Goal: Information Seeking & Learning: Learn about a topic

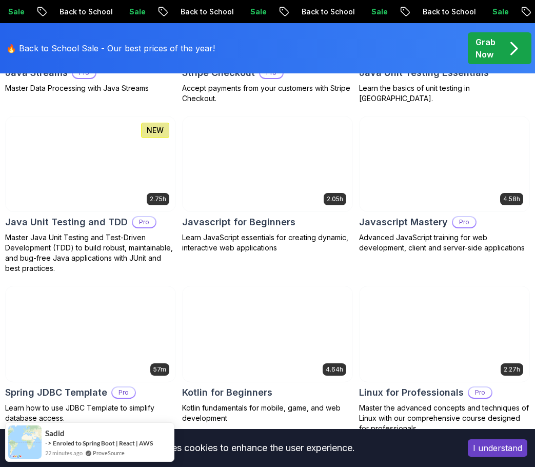
scroll to position [1898, 0]
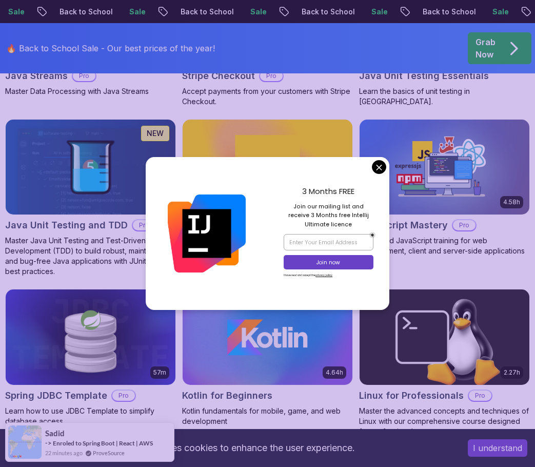
click at [265, 241] on div at bounding box center [207, 233] width 122 height 153
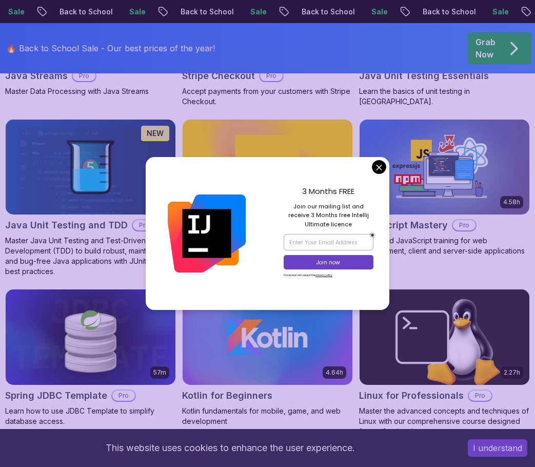
click at [380, 166] on body "Sale Back to School Sale Back to School Sale Back to School Sale Back to School…" at bounding box center [267, 19] width 535 height 3834
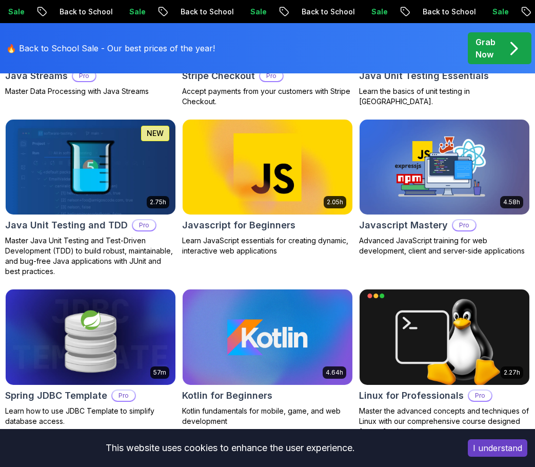
click at [246, 172] on img at bounding box center [268, 167] width 179 height 100
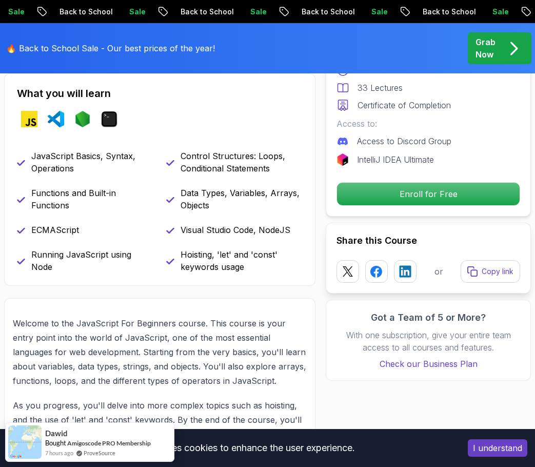
scroll to position [359, 0]
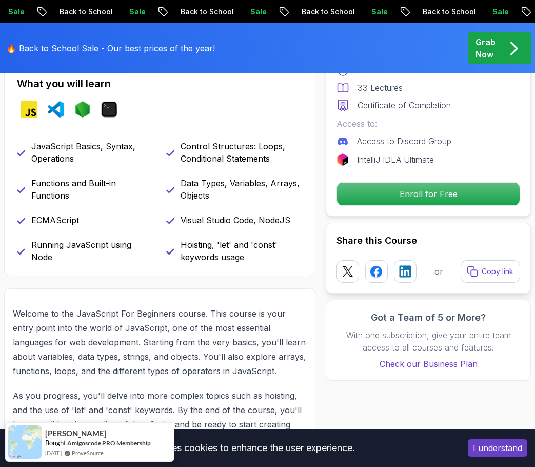
click at [201, 244] on p "Hoisting, 'let' and 'const' keywords usage" at bounding box center [242, 251] width 123 height 25
click at [138, 309] on p "Welcome to the JavaScript For Beginners course. This course is your entry point…" at bounding box center [160, 342] width 294 height 72
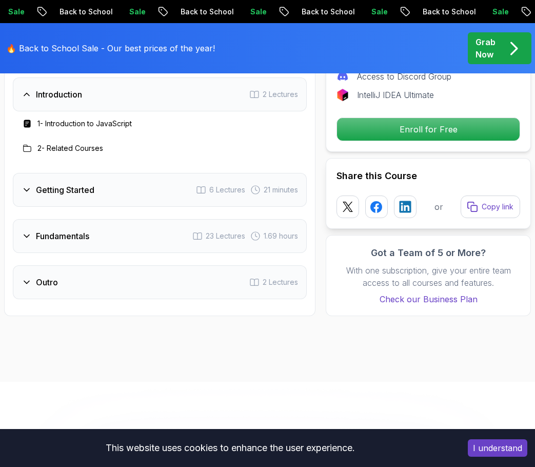
scroll to position [1693, 0]
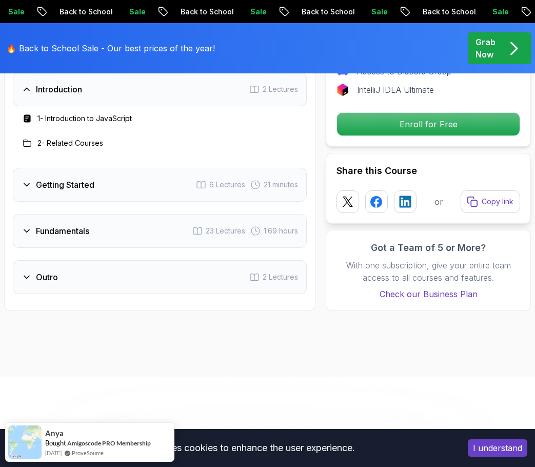
click at [46, 278] on h3 "Outro" at bounding box center [47, 277] width 22 height 12
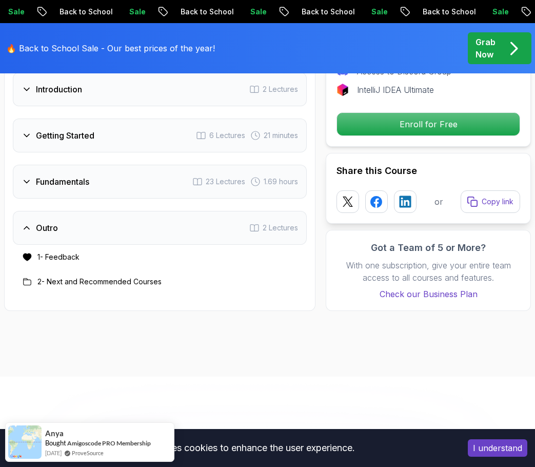
click at [48, 230] on h3 "Outro" at bounding box center [47, 228] width 22 height 12
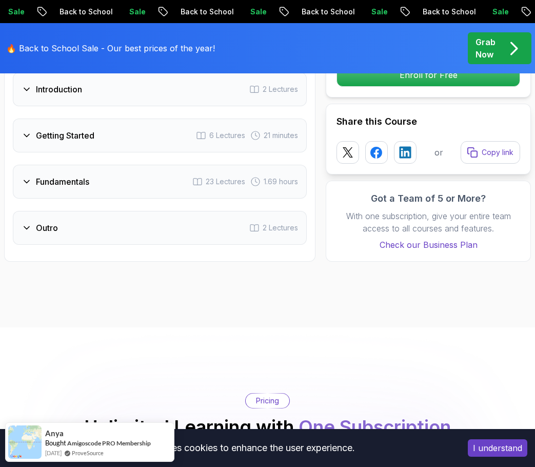
click at [55, 183] on h3 "Fundamentals" at bounding box center [62, 181] width 53 height 12
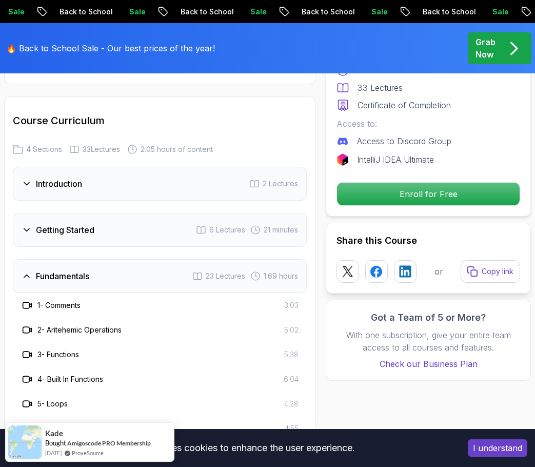
scroll to position [1539, 0]
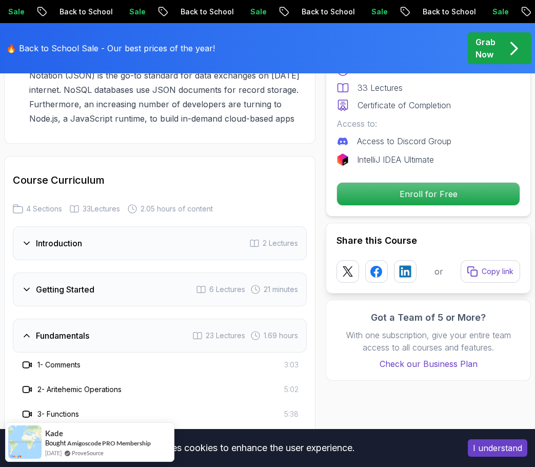
click at [49, 333] on h3 "Fundamentals" at bounding box center [62, 335] width 53 height 12
click at [69, 280] on div "Getting Started 6 Lectures 21 minutes" at bounding box center [160, 289] width 294 height 34
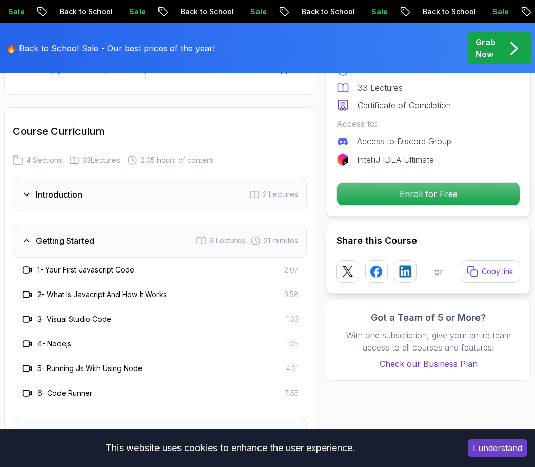
scroll to position [1590, 0]
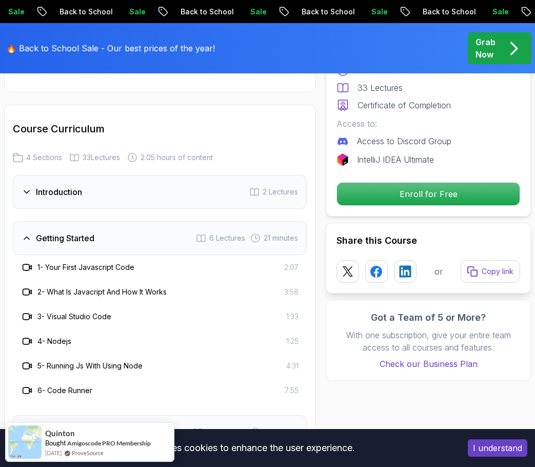
click at [64, 242] on h3 "Getting Started" at bounding box center [65, 238] width 58 height 12
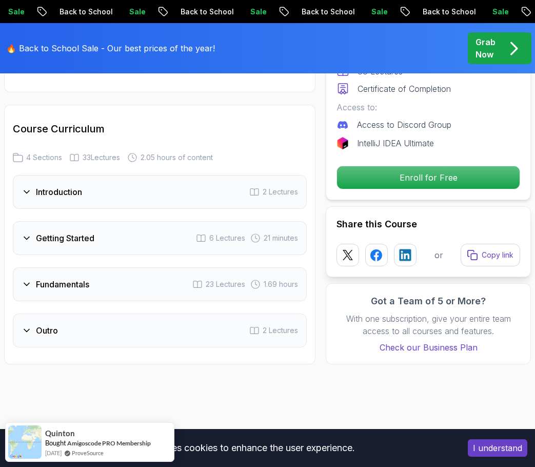
click at [62, 289] on h3 "Fundamentals" at bounding box center [62, 284] width 53 height 12
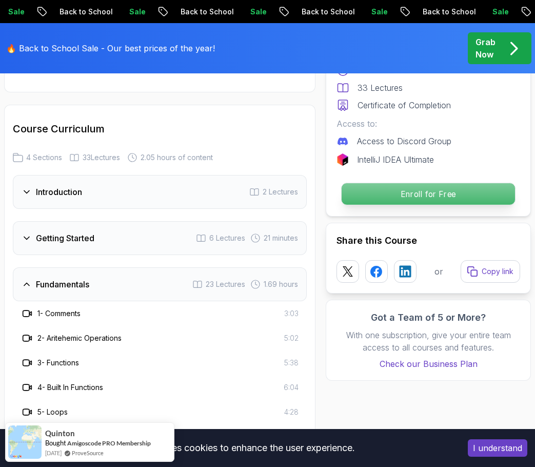
click at [393, 190] on p "Enroll for Free" at bounding box center [428, 194] width 173 height 22
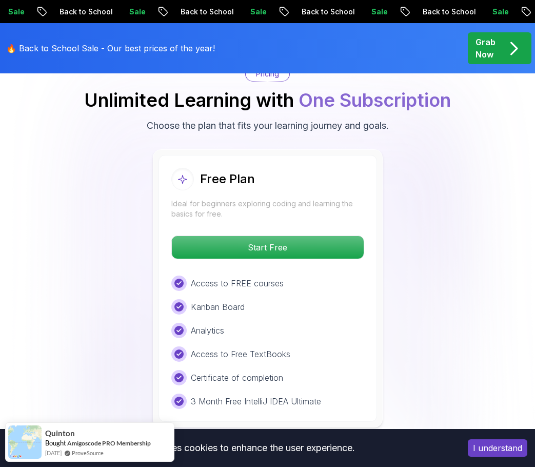
scroll to position [2586, 0]
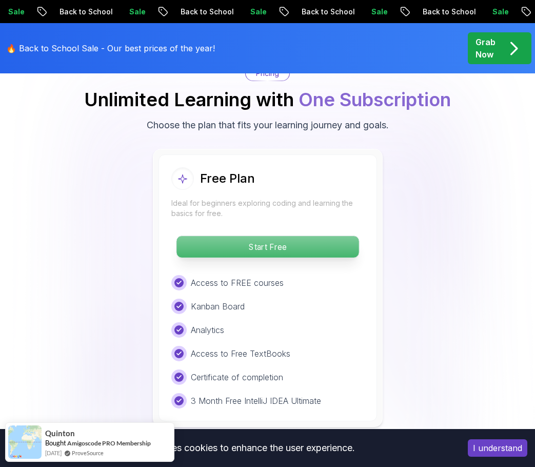
click at [288, 253] on p "Start Free" at bounding box center [267, 247] width 182 height 22
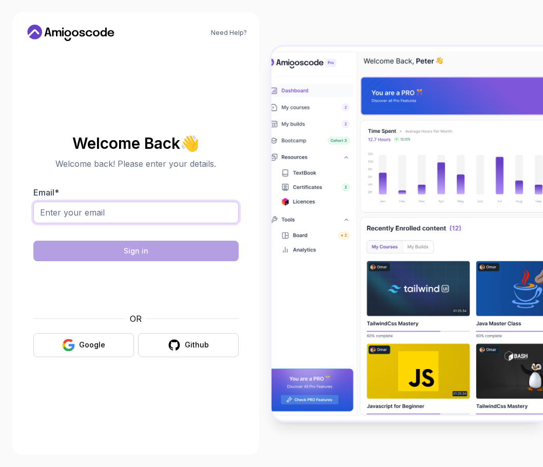
click at [146, 218] on input "Email *" at bounding box center [135, 213] width 205 height 22
type input "[EMAIL_ADDRESS][DOMAIN_NAME]"
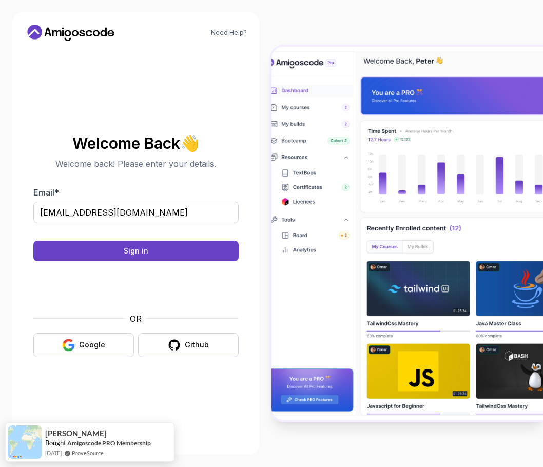
click at [206, 263] on form "Email * [EMAIL_ADDRESS][DOMAIN_NAME] Sign in OR Google Github" at bounding box center [135, 271] width 205 height 171
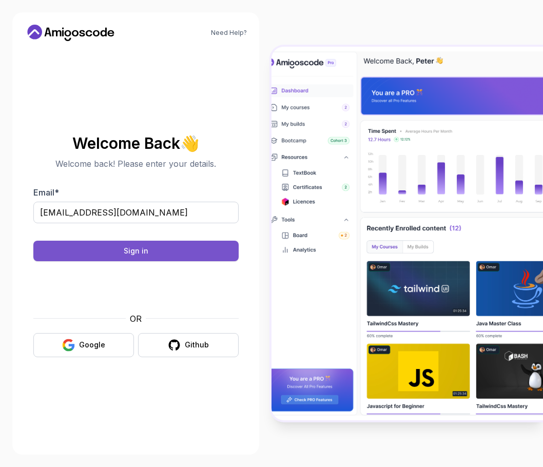
click at [205, 253] on button "Sign in" at bounding box center [135, 251] width 205 height 21
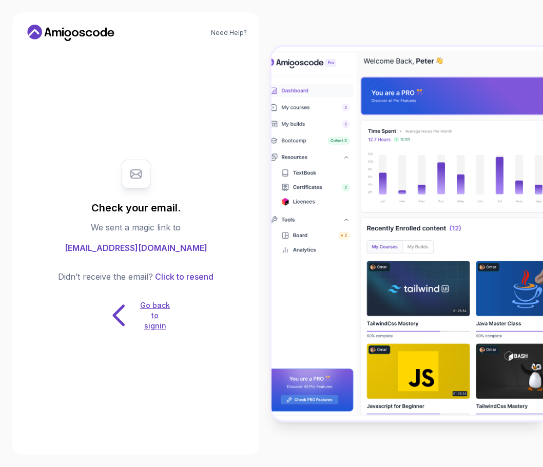
click at [162, 313] on p "Go back to signin" at bounding box center [155, 315] width 31 height 31
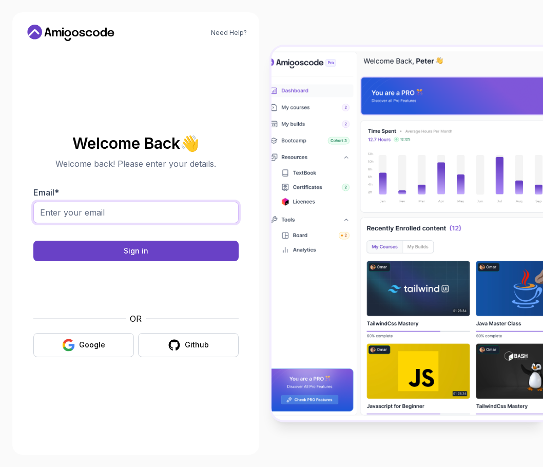
click at [167, 209] on input "Email *" at bounding box center [135, 213] width 205 height 22
type input "[EMAIL_ADDRESS][DOMAIN_NAME]"
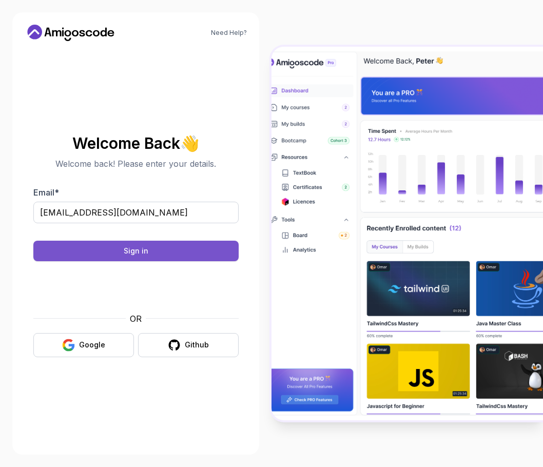
click at [141, 256] on button "Sign in" at bounding box center [135, 251] width 205 height 21
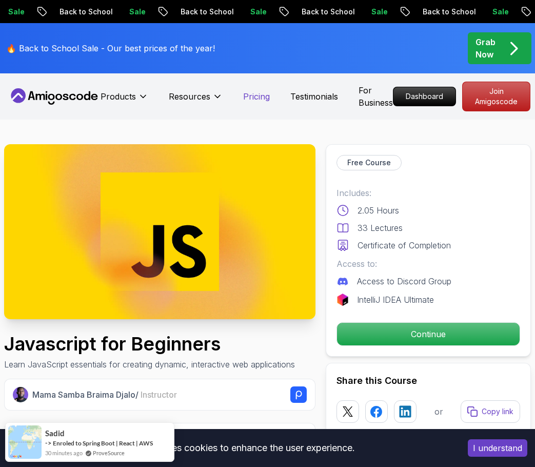
click at [258, 96] on p "Pricing" at bounding box center [256, 96] width 27 height 12
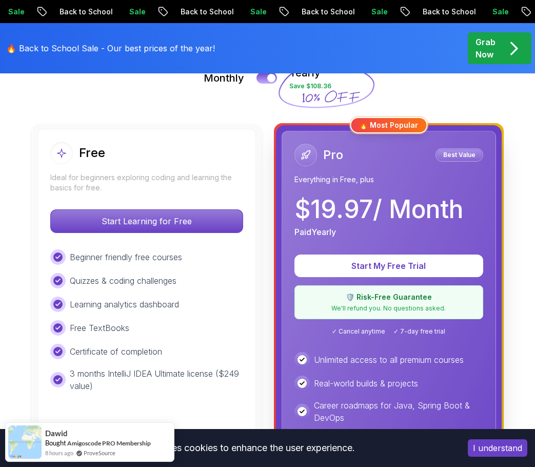
scroll to position [256, 0]
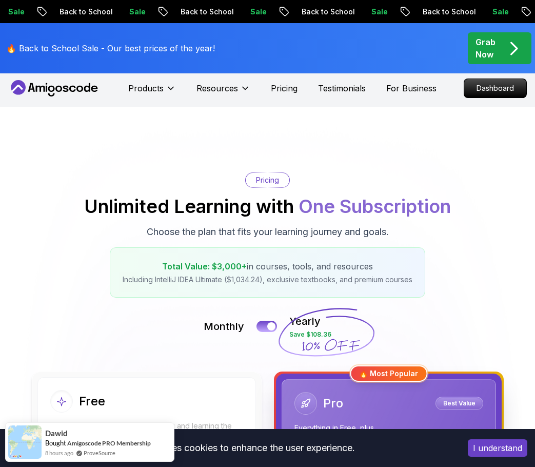
scroll to position [0, 0]
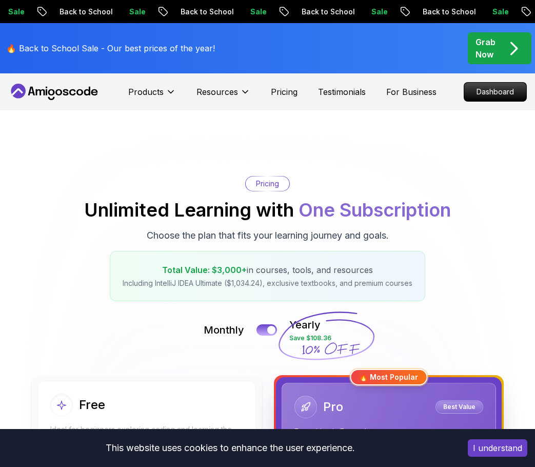
click at [57, 90] on icon at bounding box center [58, 92] width 7 height 6
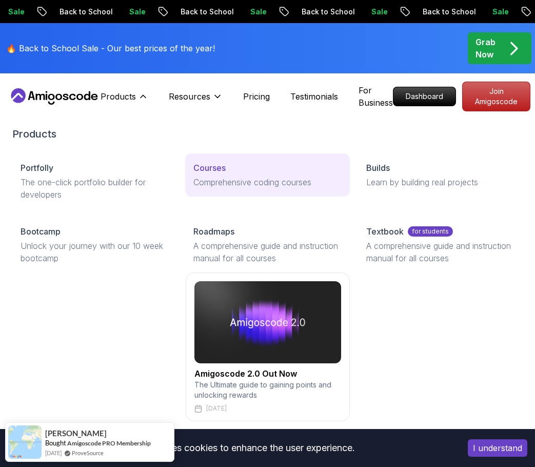
click at [230, 169] on div "Courses" at bounding box center [267, 168] width 148 height 12
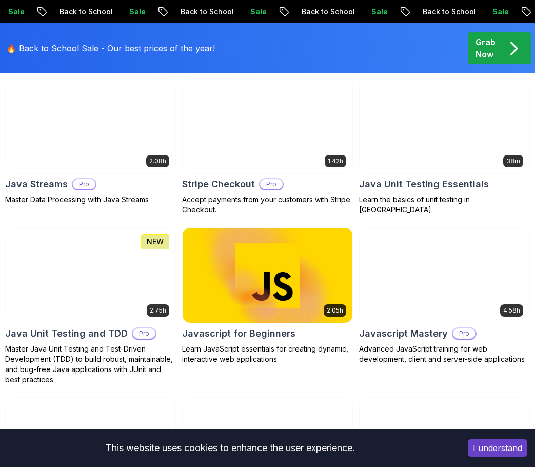
scroll to position [1795, 0]
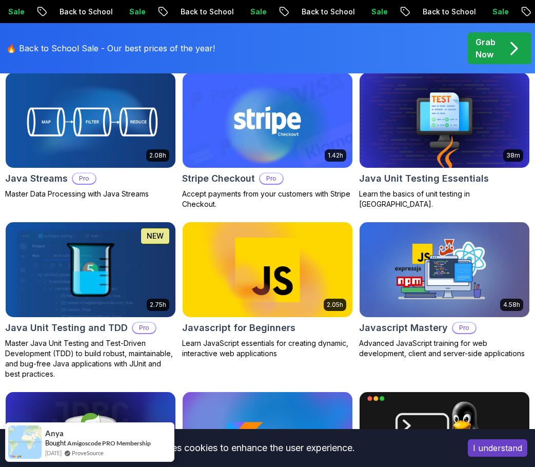
click at [271, 271] on img at bounding box center [268, 269] width 170 height 95
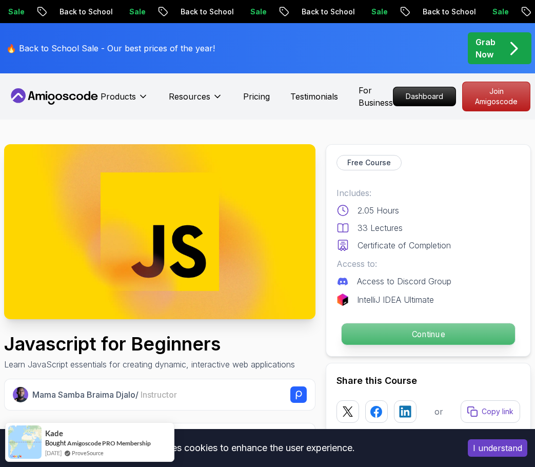
click at [383, 339] on p "Continue" at bounding box center [428, 334] width 173 height 22
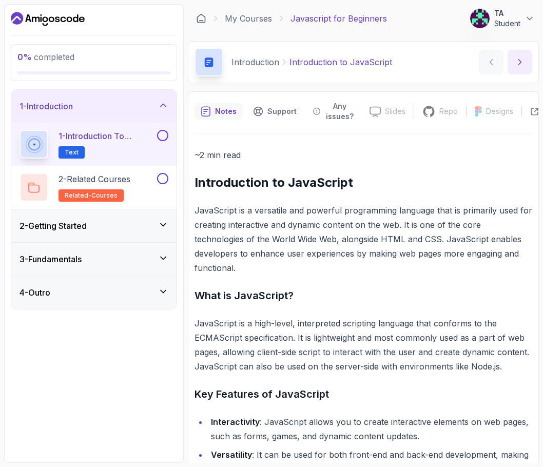
click at [514, 58] on icon "next content" at bounding box center [519, 62] width 10 height 10
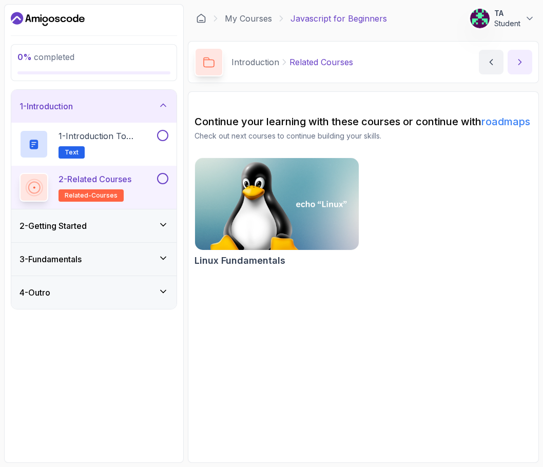
click at [518, 60] on icon "next content" at bounding box center [519, 62] width 10 height 10
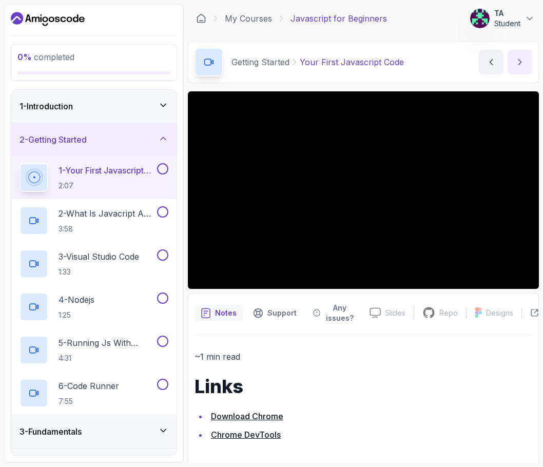
click at [522, 71] on button "next content" at bounding box center [519, 62] width 25 height 25
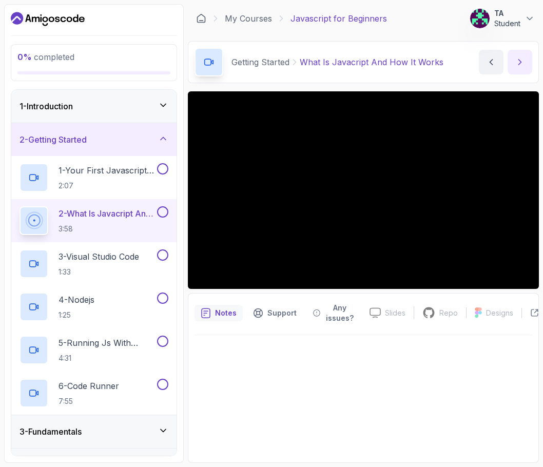
click at [525, 63] on button "next content" at bounding box center [519, 62] width 25 height 25
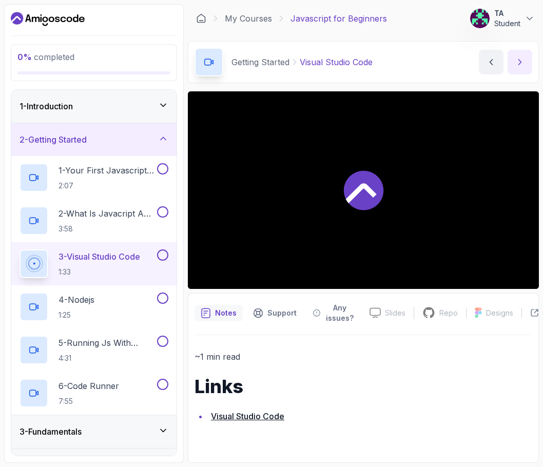
click at [525, 63] on button "next content" at bounding box center [519, 62] width 25 height 25
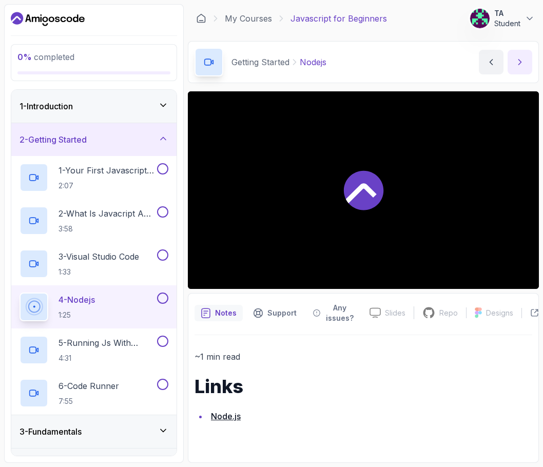
click at [525, 63] on button "next content" at bounding box center [519, 62] width 25 height 25
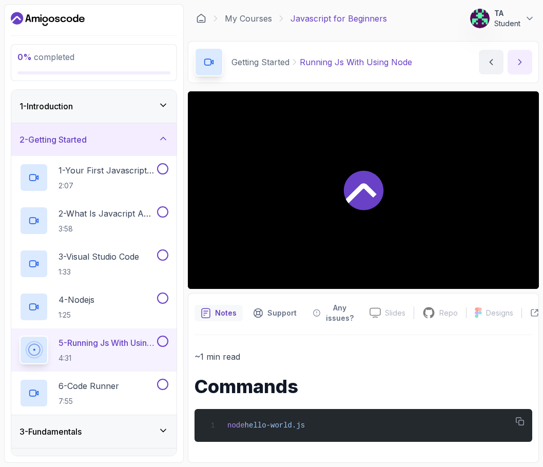
click at [525, 63] on button "next content" at bounding box center [519, 62] width 25 height 25
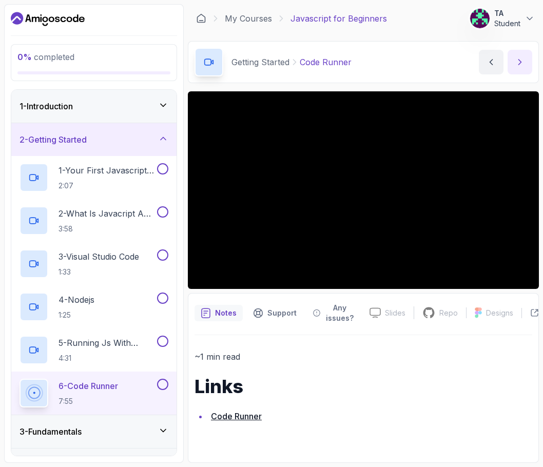
click at [516, 61] on icon "next content" at bounding box center [519, 62] width 10 height 10
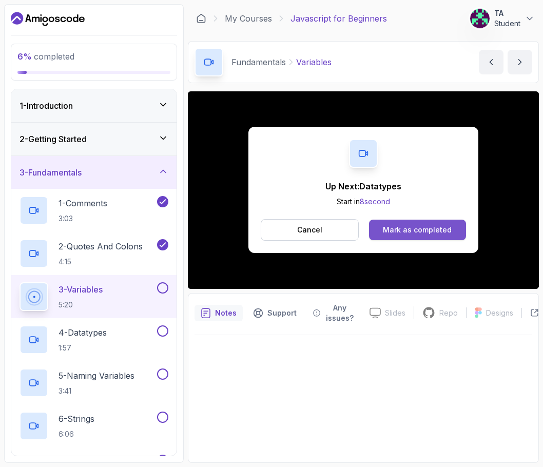
click at [425, 227] on div "Mark as completed" at bounding box center [417, 230] width 69 height 10
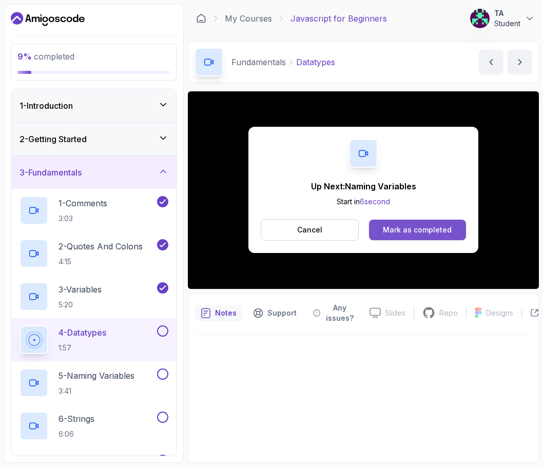
click at [422, 230] on div "Mark as completed" at bounding box center [417, 230] width 69 height 10
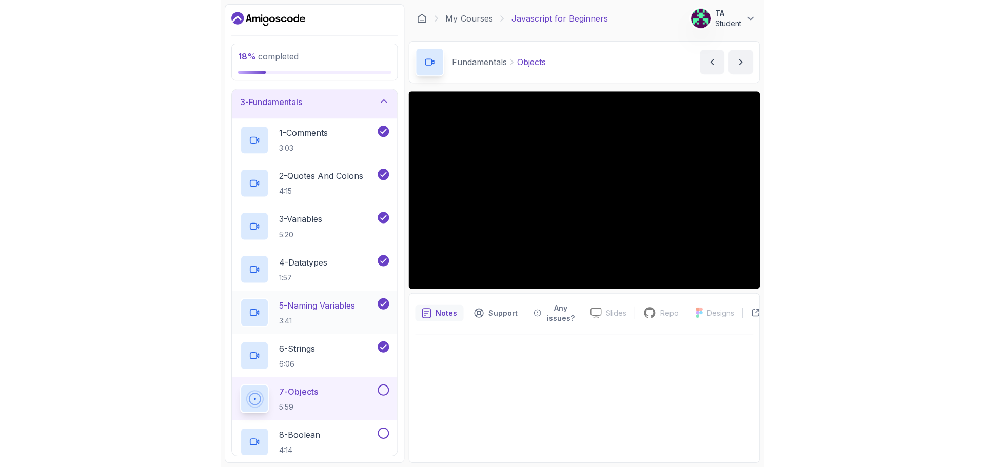
scroll to position [103, 0]
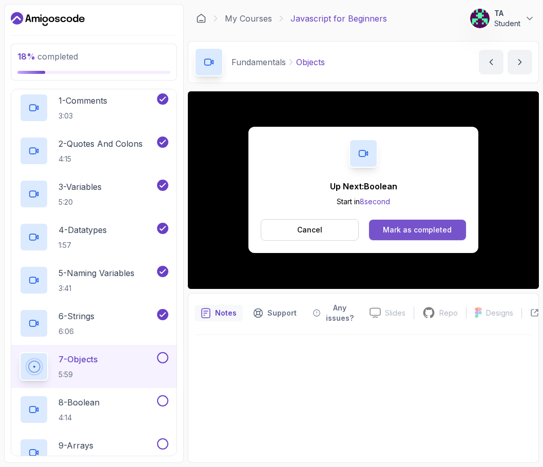
click at [416, 224] on button "Mark as completed" at bounding box center [417, 230] width 97 height 21
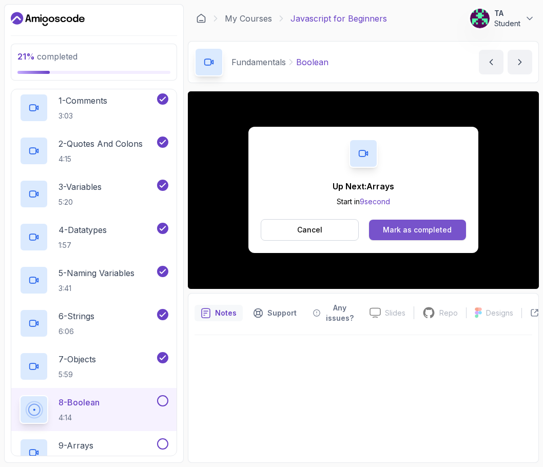
click at [439, 233] on div "Mark as completed" at bounding box center [417, 230] width 69 height 10
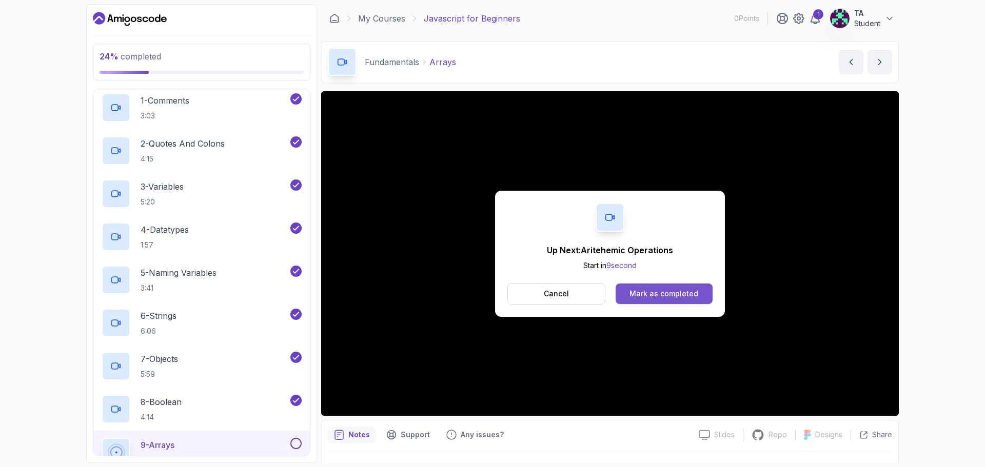
click at [535, 294] on div "Mark as completed" at bounding box center [663, 294] width 69 height 10
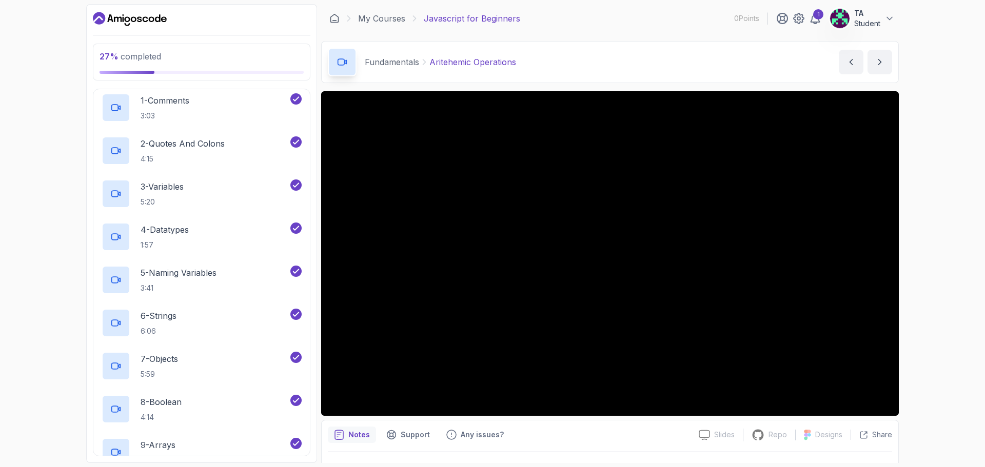
drag, startPoint x: 943, startPoint y: 412, endPoint x: 962, endPoint y: 441, distance: 34.0
click at [535, 441] on div "27 % completed 1 - Introduction 2 - Getting Started 3 - Fundamentals 1 - Commen…" at bounding box center [492, 233] width 985 height 467
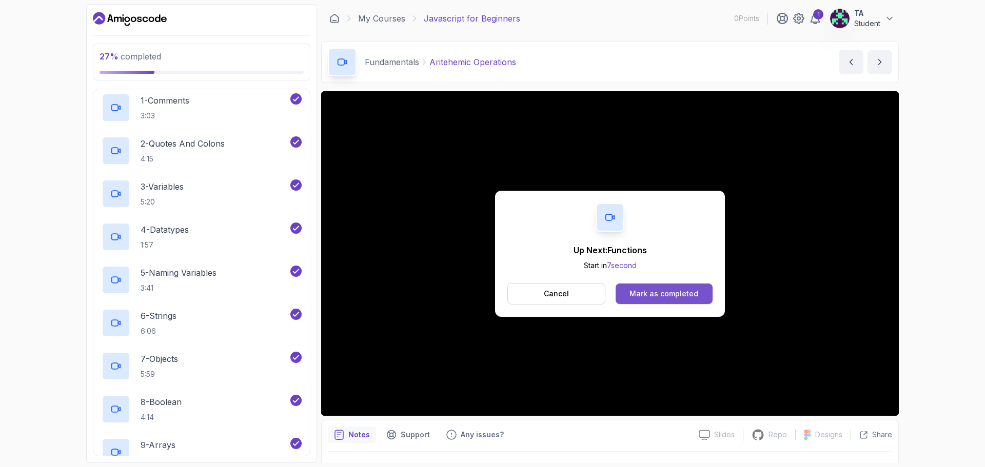
click at [535, 291] on div "Mark as completed" at bounding box center [663, 294] width 69 height 10
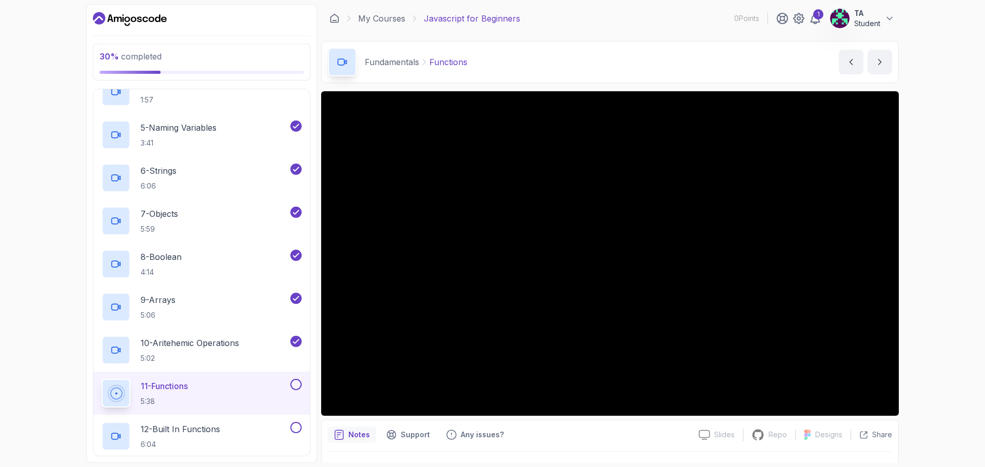
scroll to position [244, 0]
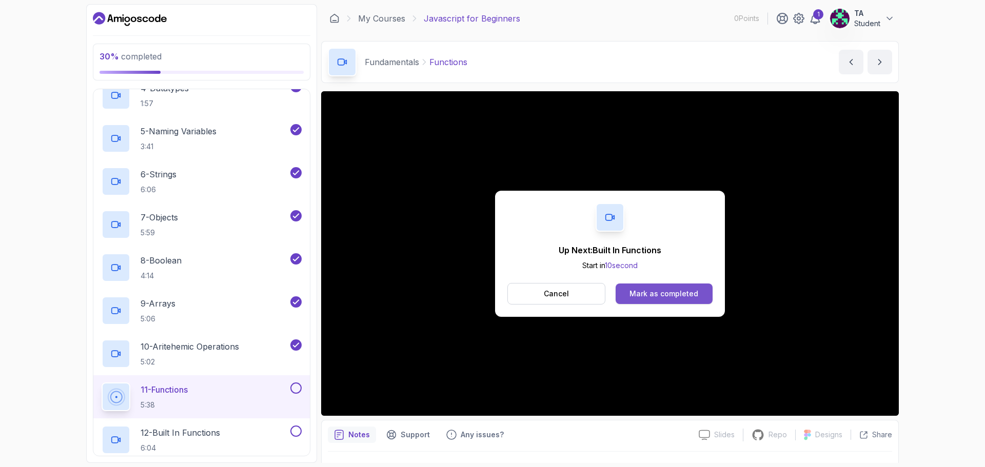
click at [535, 299] on button "Mark as completed" at bounding box center [664, 294] width 97 height 21
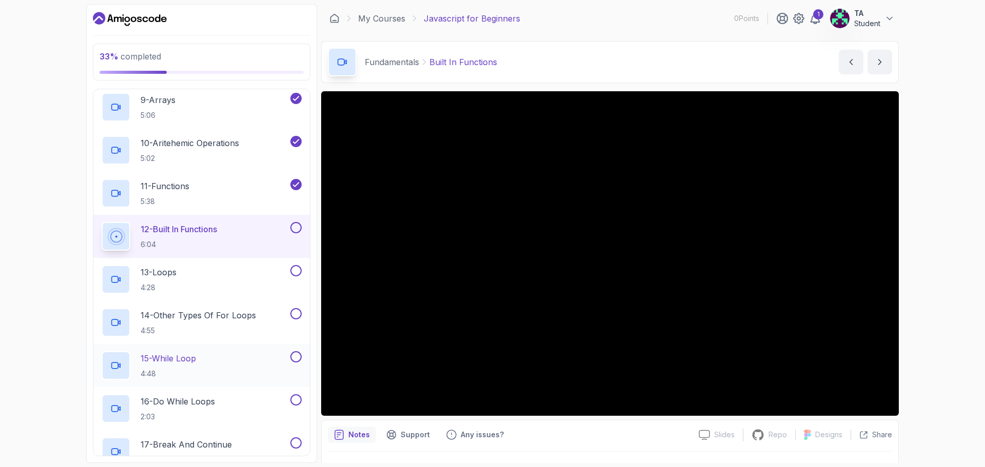
scroll to position [449, 0]
click at [218, 288] on div "13 - Loops 4:28" at bounding box center [195, 278] width 187 height 29
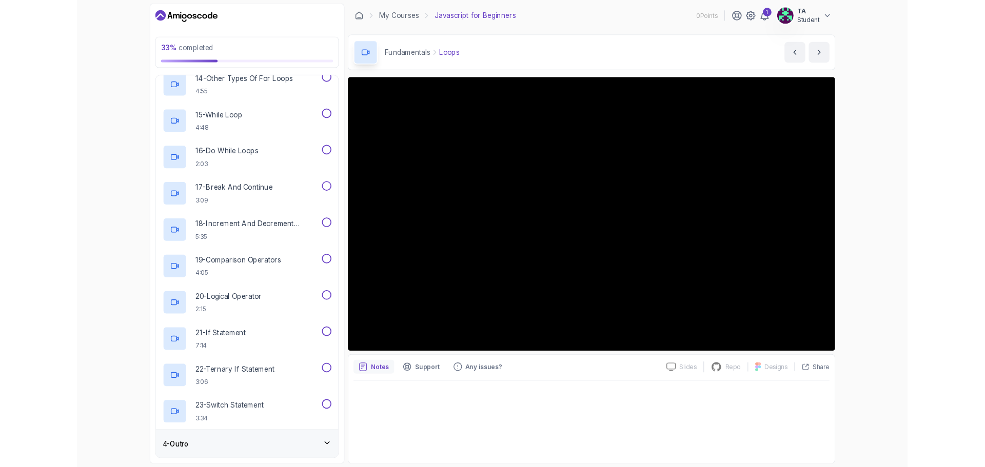
scroll to position [757, 0]
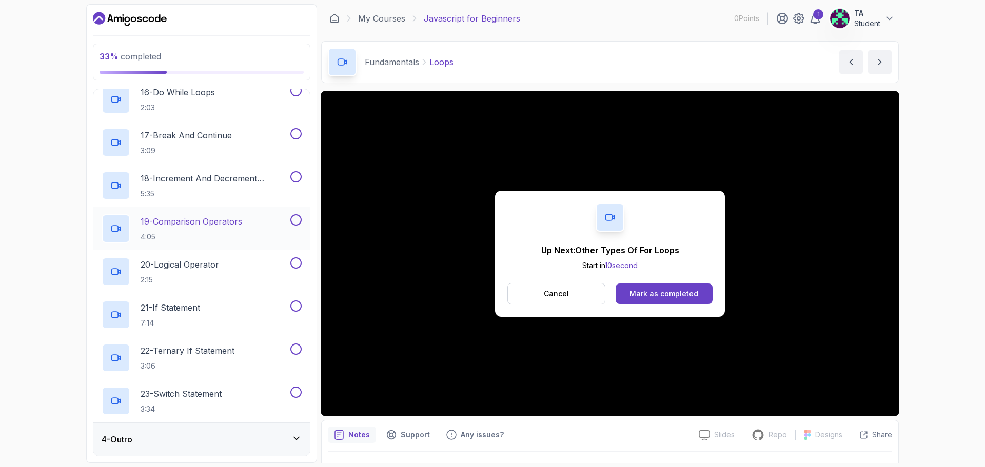
click at [198, 237] on p "4:05" at bounding box center [192, 237] width 102 height 10
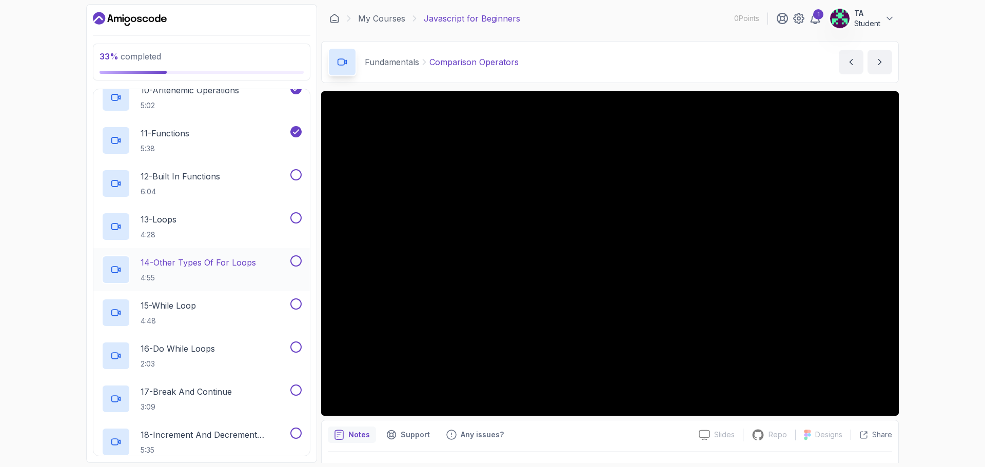
scroll to position [603, 0]
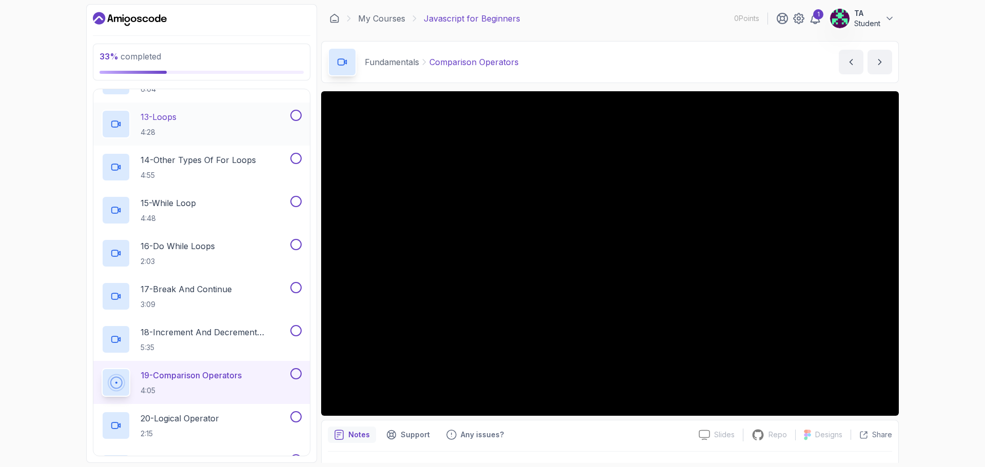
click at [243, 129] on div "13 - Loops 4:28" at bounding box center [195, 124] width 187 height 29
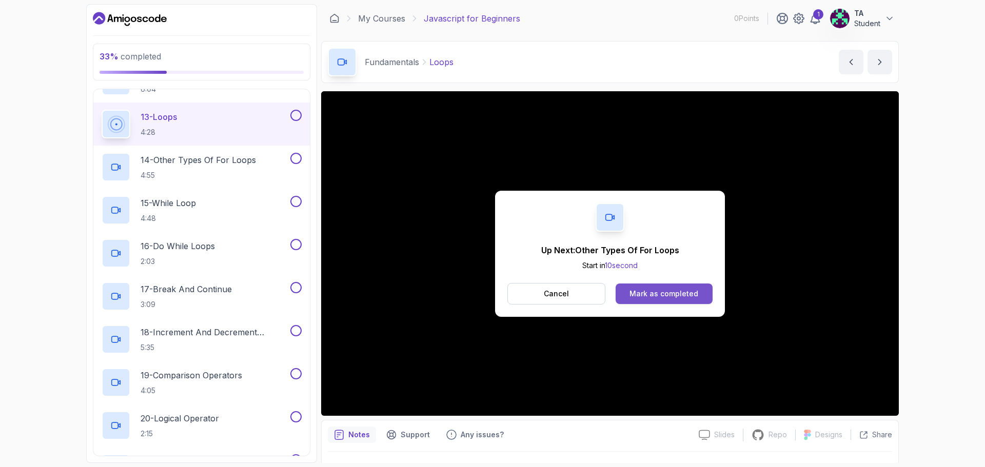
click at [535, 295] on div "Mark as completed" at bounding box center [663, 294] width 69 height 10
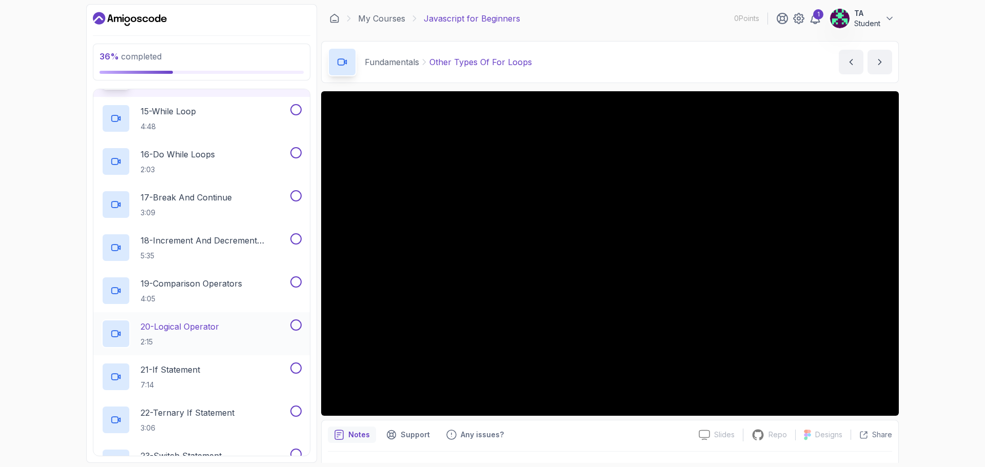
scroll to position [706, 0]
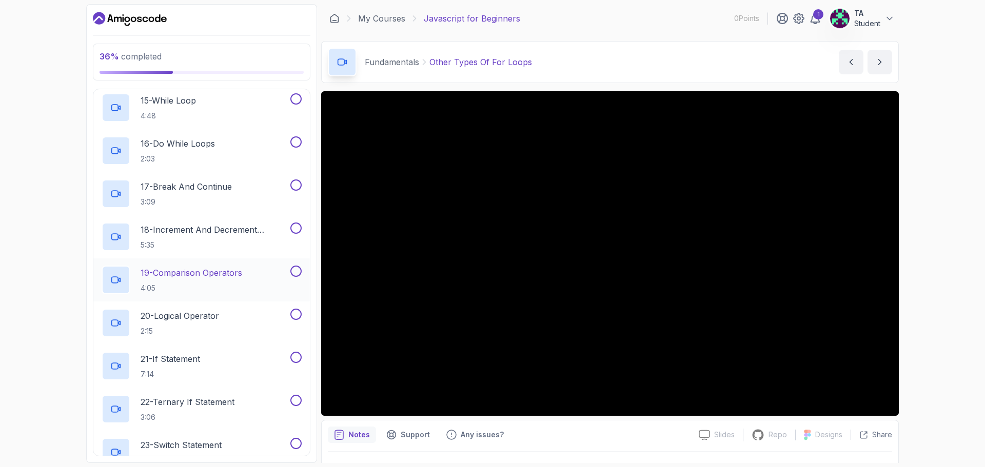
click at [207, 282] on h2 "19 - Comparison Operators 4:05" at bounding box center [192, 280] width 102 height 27
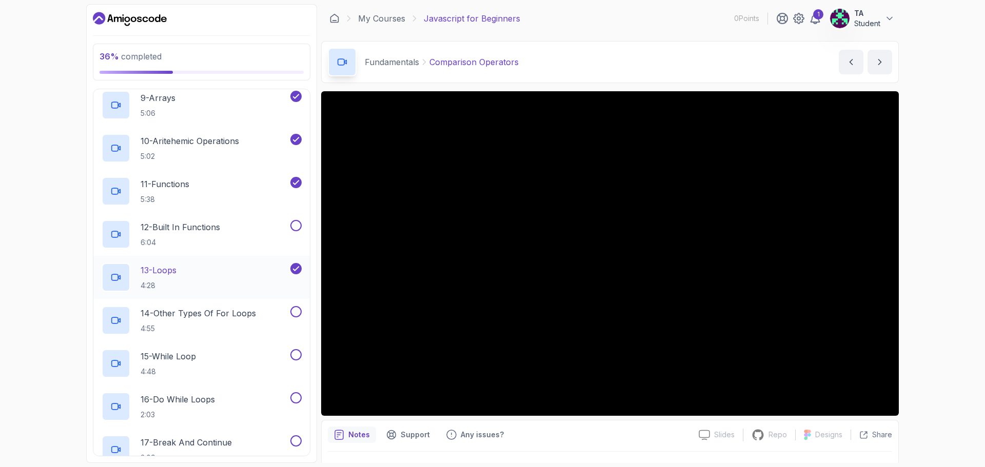
scroll to position [449, 0]
click at [298, 227] on button at bounding box center [295, 226] width 11 height 11
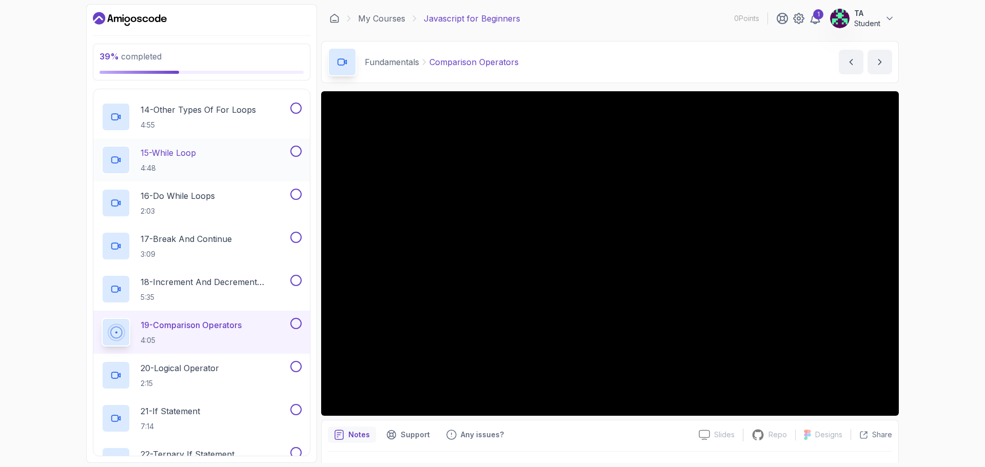
scroll to position [655, 0]
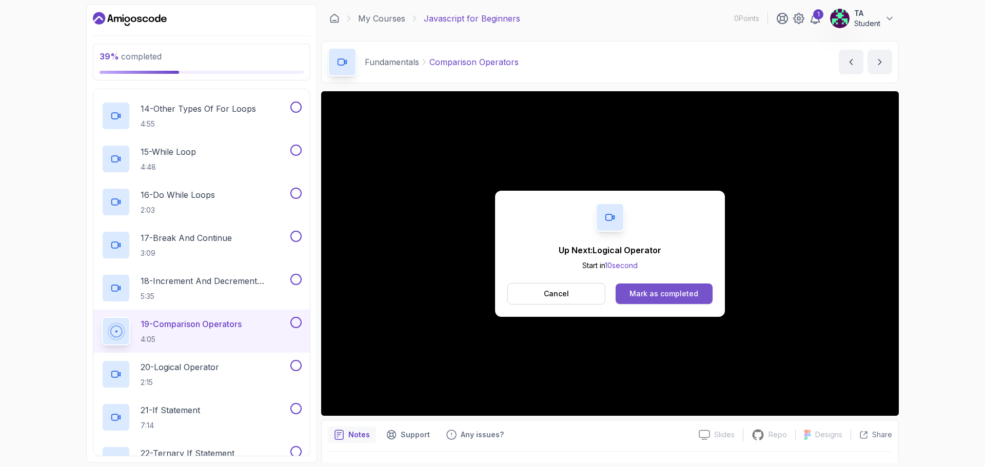
click at [535, 298] on div "Mark as completed" at bounding box center [663, 294] width 69 height 10
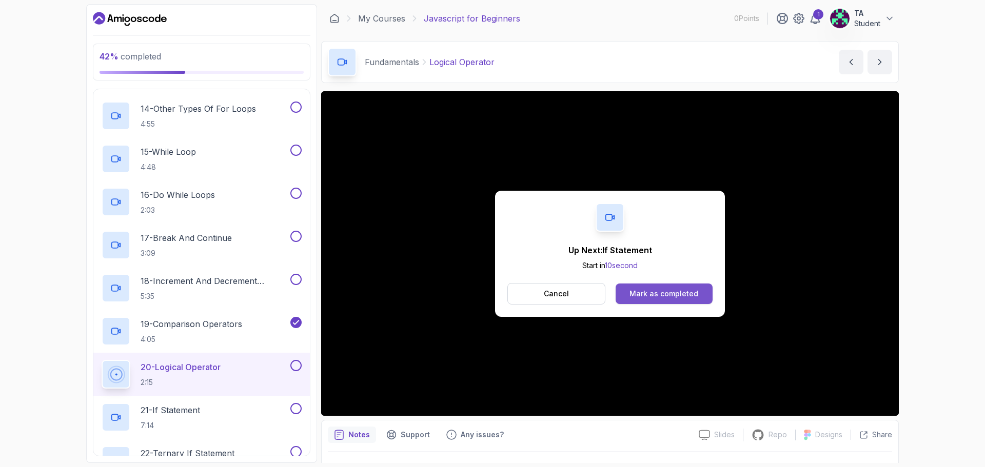
click at [535, 296] on div "Mark as completed" at bounding box center [663, 294] width 69 height 10
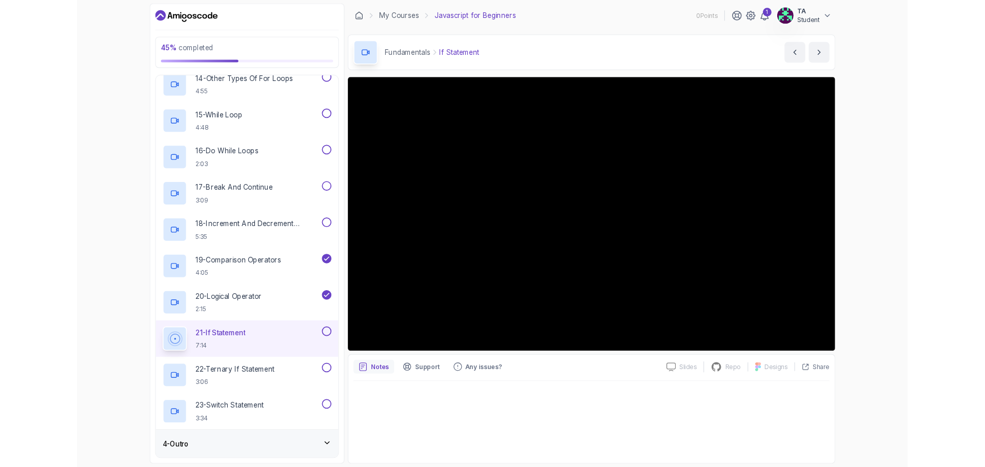
scroll to position [757, 0]
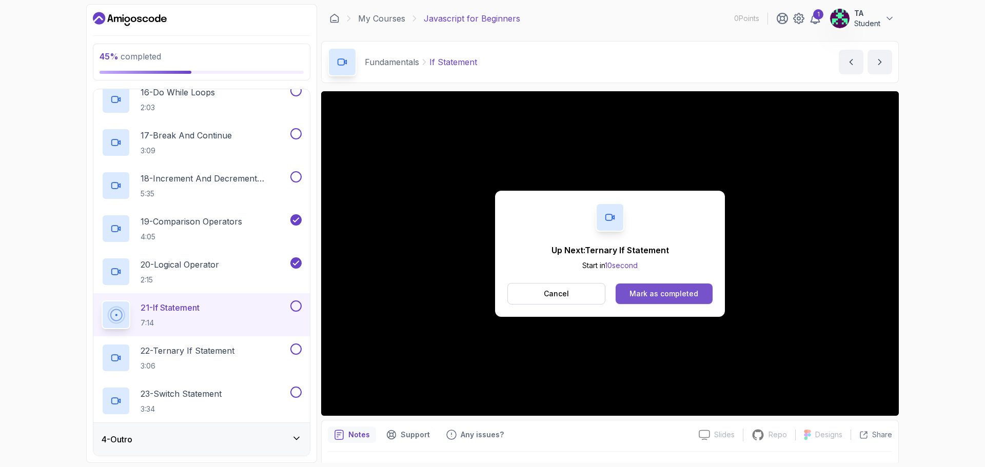
click at [535, 292] on div "Mark as completed" at bounding box center [663, 294] width 69 height 10
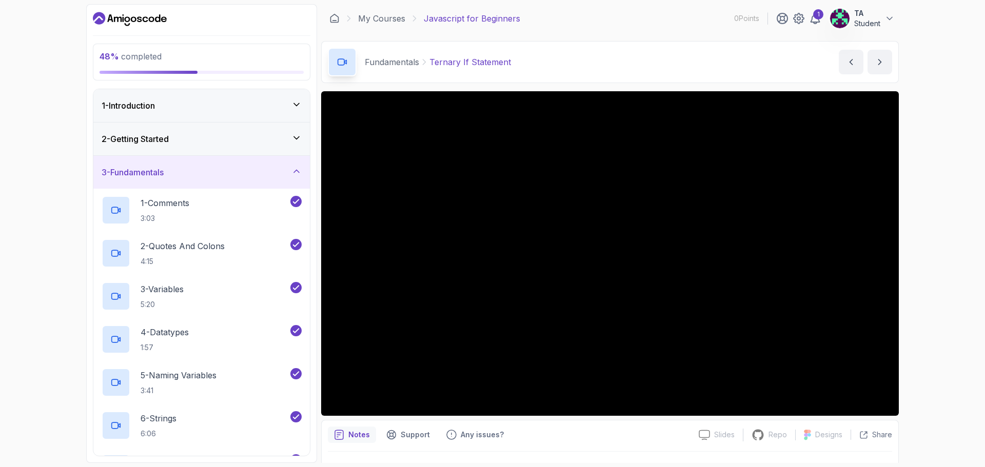
click at [304, 143] on div "2 - Getting Started" at bounding box center [201, 139] width 216 height 33
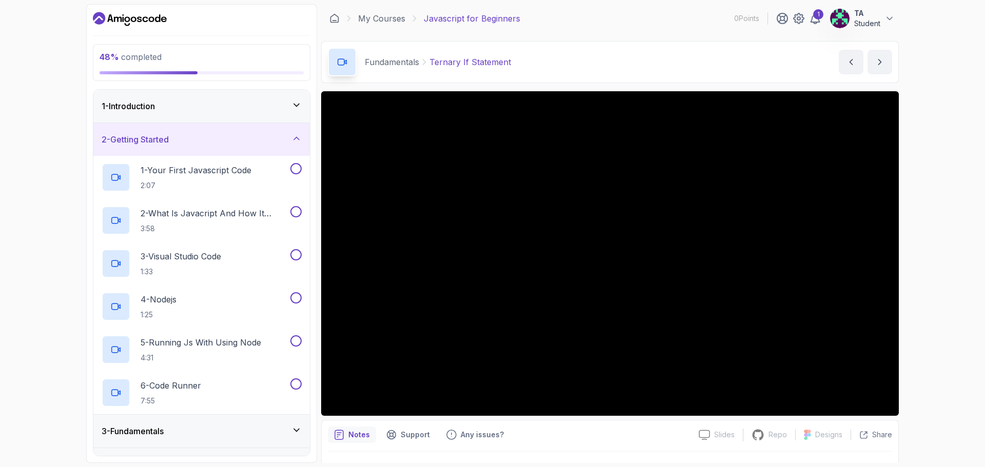
click at [302, 140] on div "2 - Getting Started" at bounding box center [201, 139] width 216 height 33
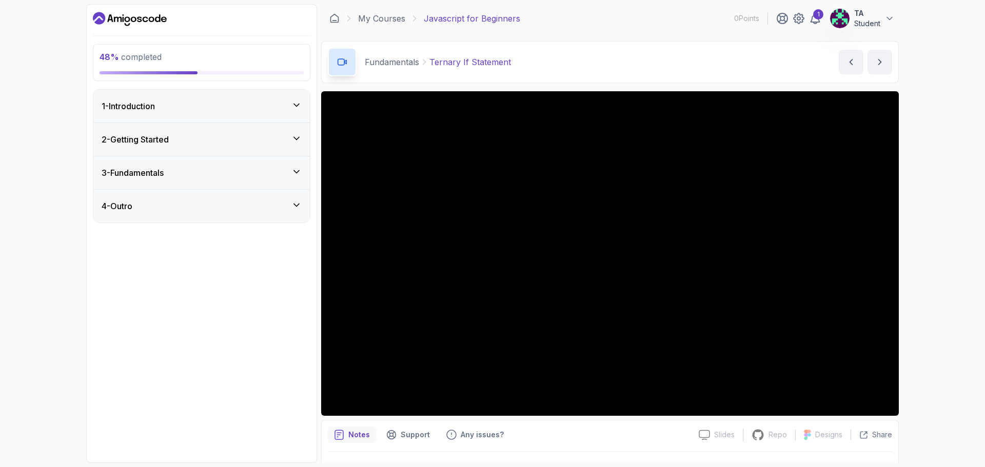
click at [291, 107] on icon at bounding box center [296, 105] width 10 height 10
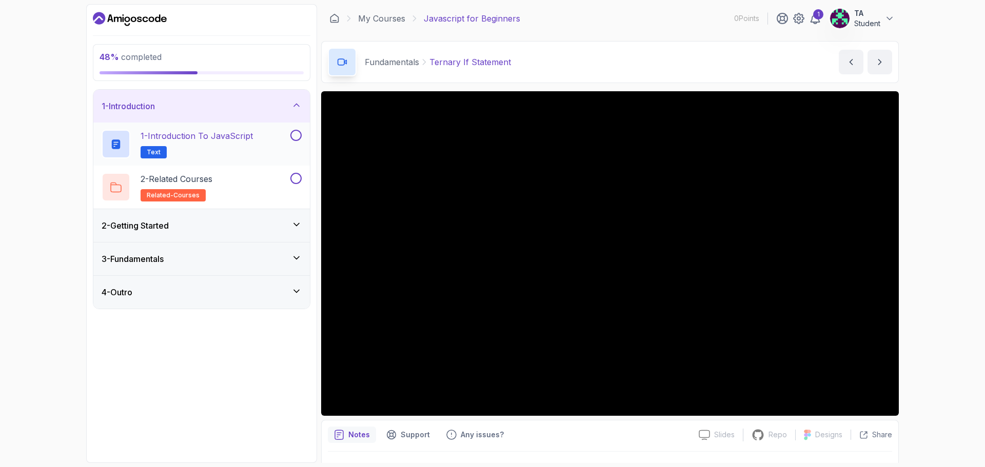
click at [294, 136] on button at bounding box center [295, 135] width 11 height 11
click at [295, 176] on button at bounding box center [295, 178] width 11 height 11
click at [300, 103] on icon at bounding box center [296, 105] width 10 height 10
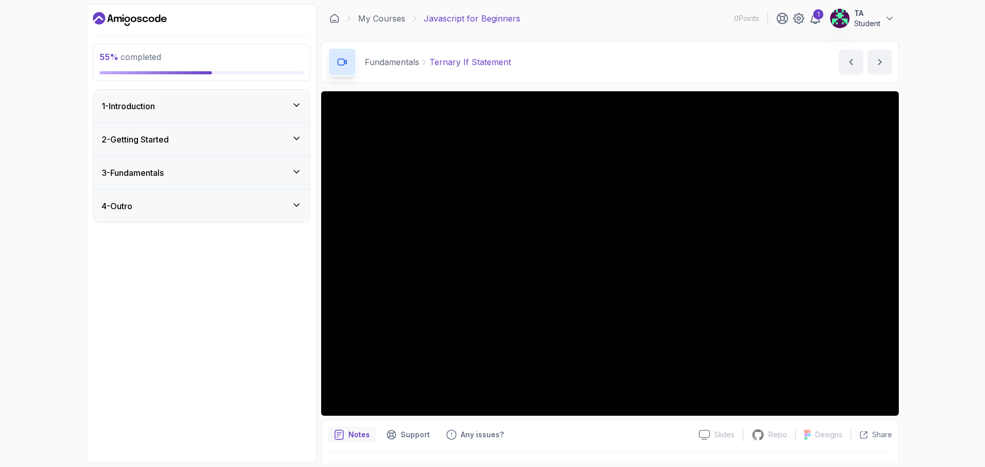
click at [292, 134] on icon at bounding box center [296, 138] width 10 height 10
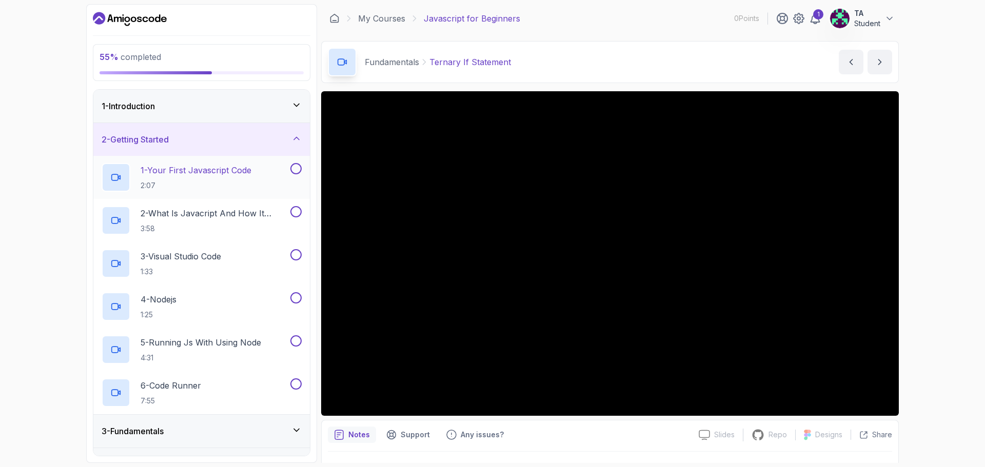
click at [296, 168] on button at bounding box center [295, 168] width 11 height 11
click at [298, 212] on button at bounding box center [295, 211] width 11 height 11
click at [294, 252] on button at bounding box center [295, 254] width 11 height 11
click at [294, 385] on button at bounding box center [295, 384] width 11 height 11
click at [294, 141] on icon at bounding box center [296, 138] width 10 height 10
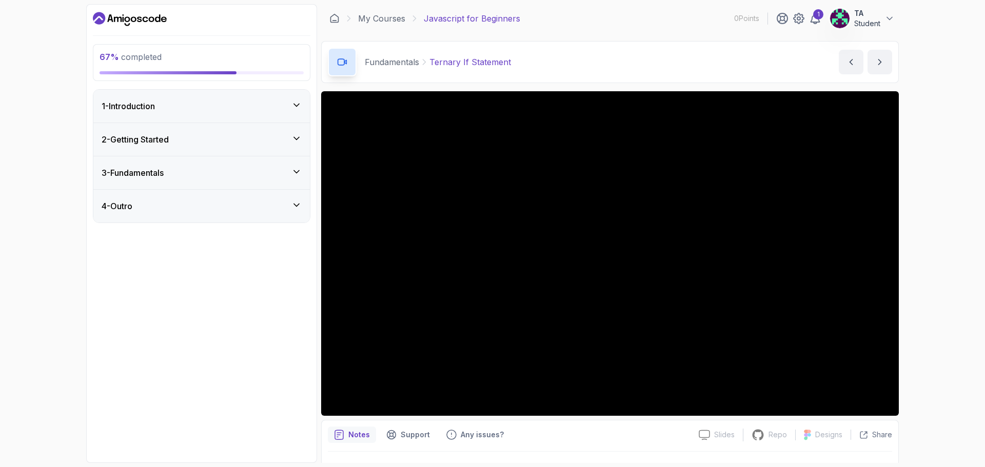
click at [296, 179] on div "3 - Fundamentals" at bounding box center [202, 173] width 200 height 12
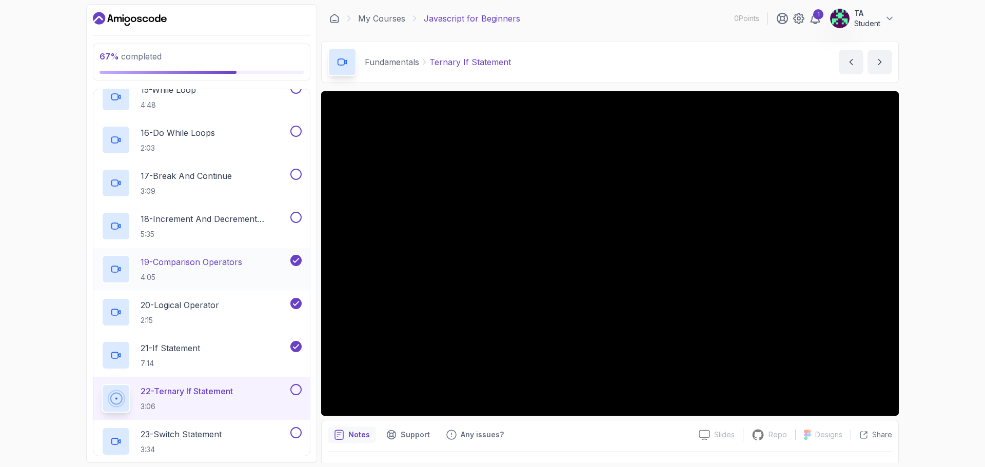
scroll to position [757, 0]
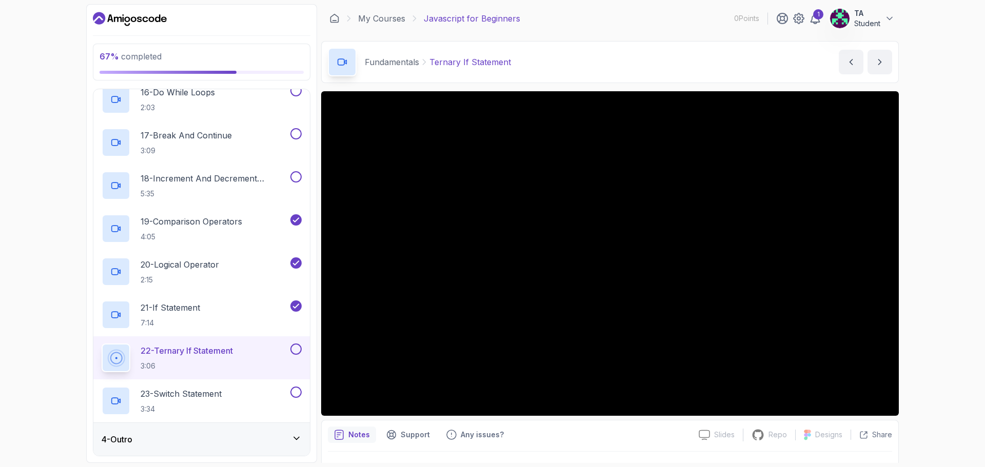
click at [278, 434] on div "4 - Outro" at bounding box center [202, 439] width 200 height 12
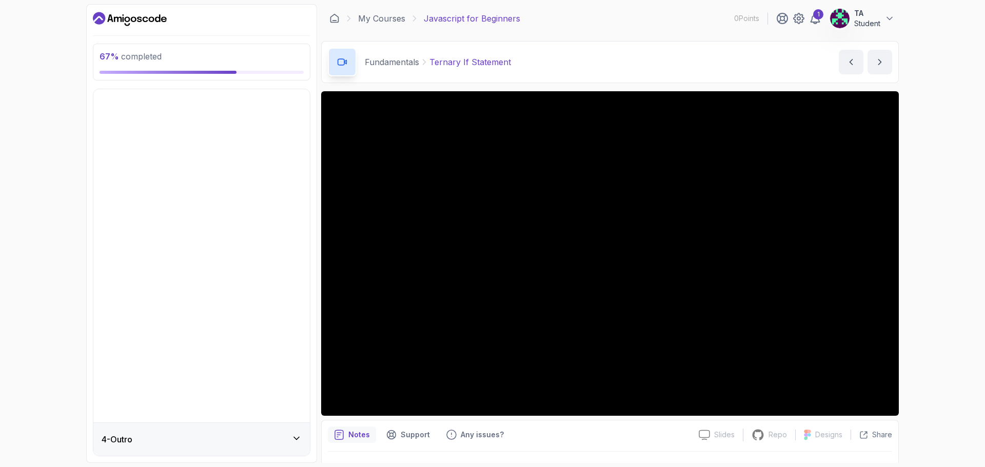
scroll to position [0, 0]
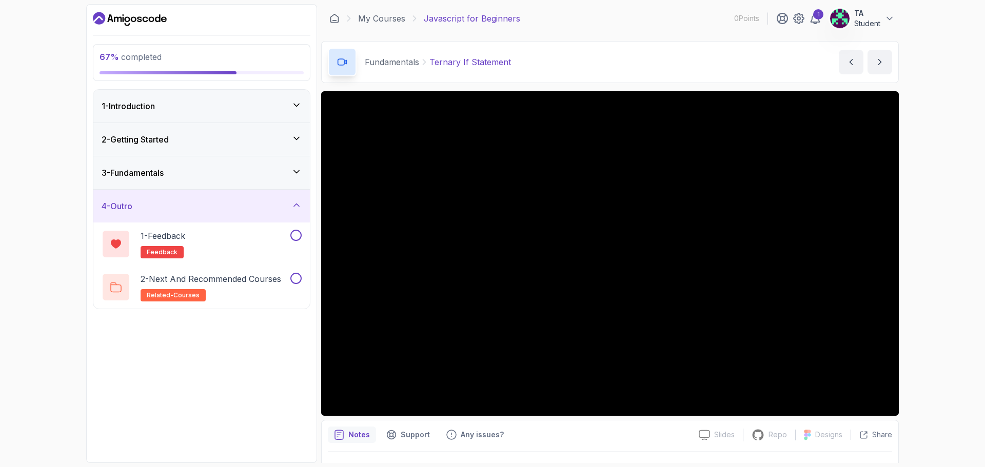
click at [298, 176] on icon at bounding box center [296, 172] width 10 height 10
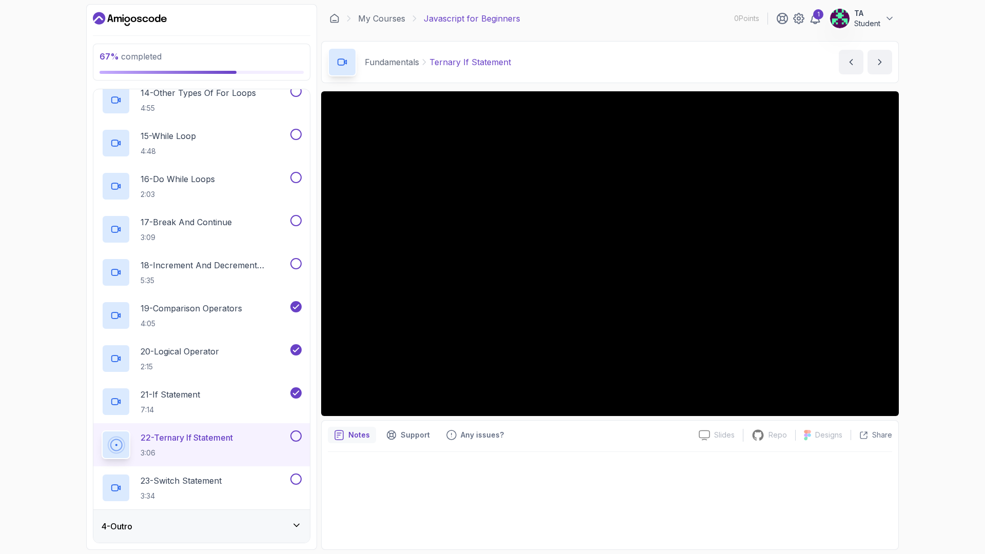
scroll to position [757, 0]
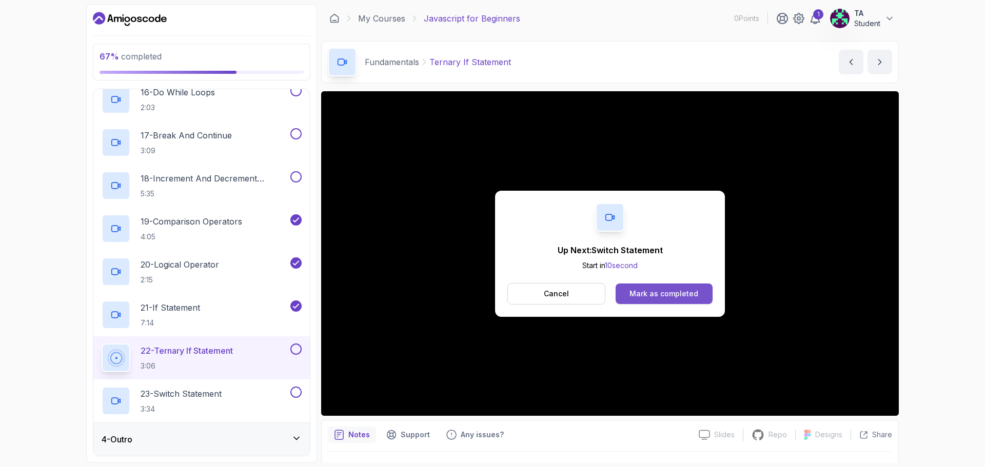
click at [535, 289] on div "Mark as completed" at bounding box center [663, 294] width 69 height 10
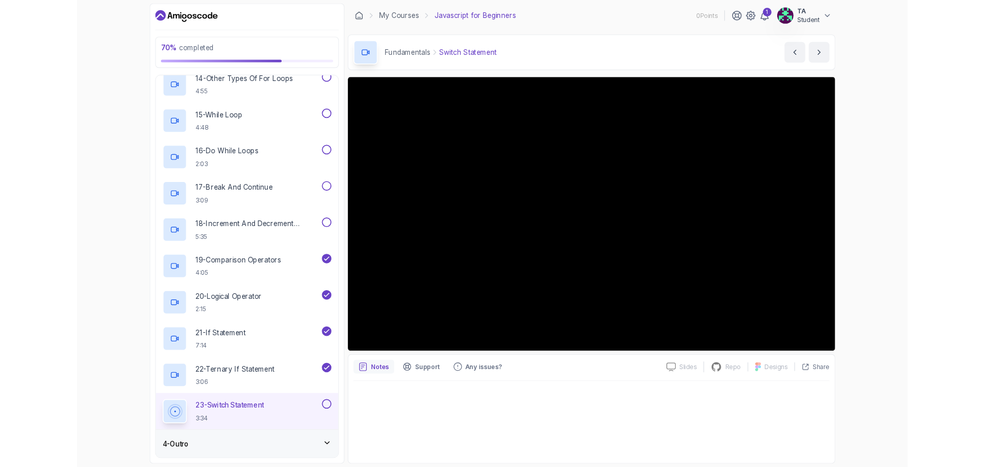
scroll to position [757, 0]
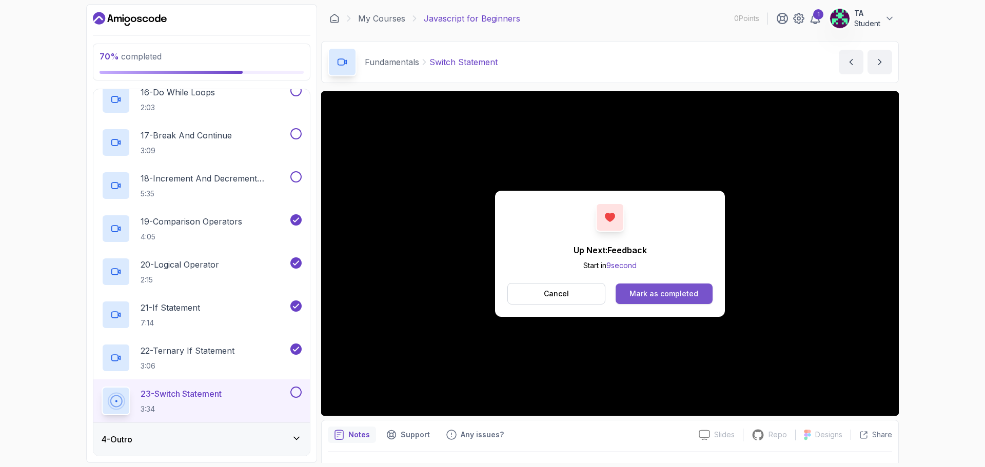
click at [535, 299] on button "Mark as completed" at bounding box center [664, 294] width 97 height 21
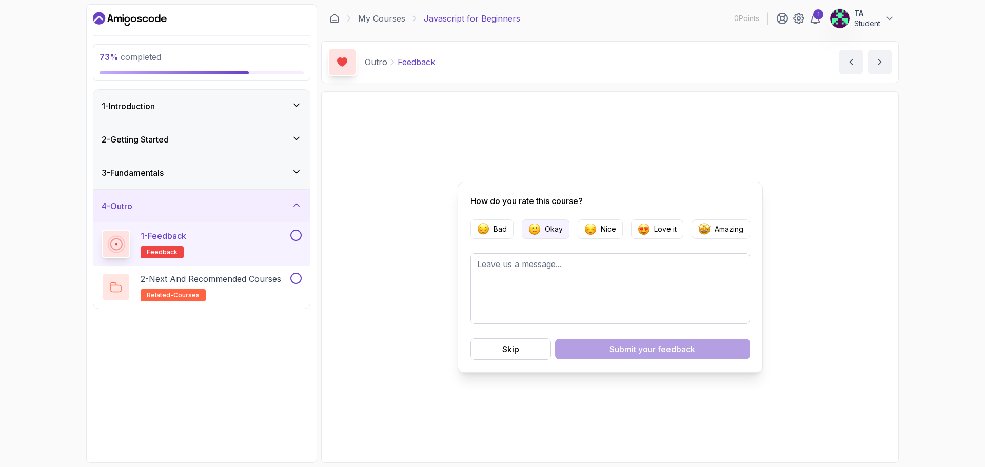
click at [535, 227] on p "Okay" at bounding box center [554, 229] width 18 height 10
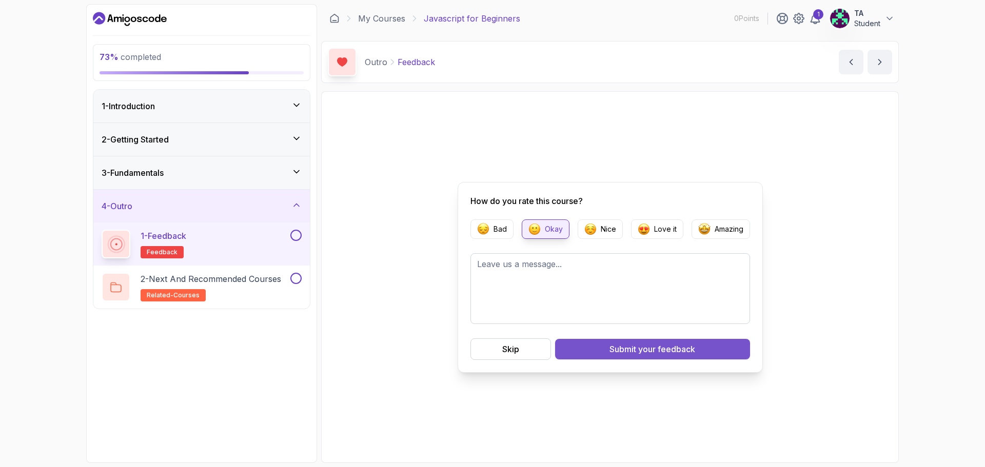
click at [535, 342] on button "Submit your feedback" at bounding box center [652, 349] width 195 height 21
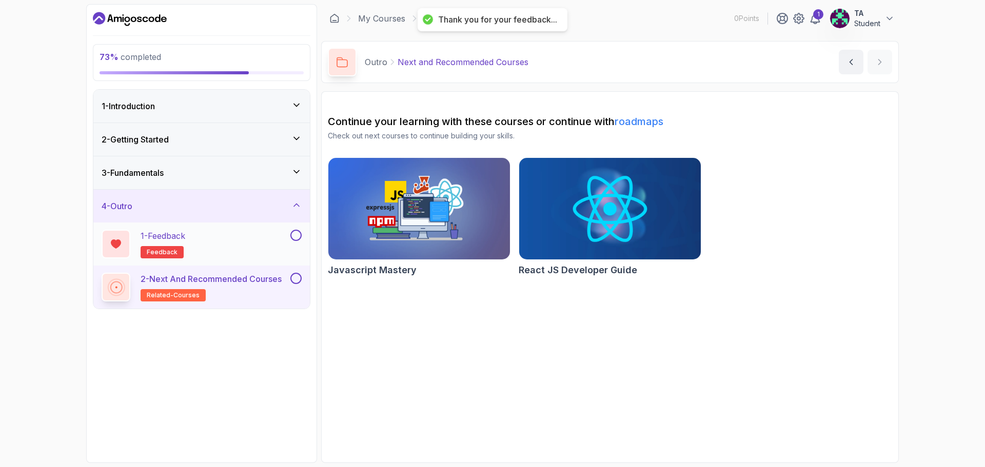
click at [293, 237] on button at bounding box center [295, 235] width 11 height 11
click at [297, 276] on button at bounding box center [295, 278] width 11 height 11
click at [298, 204] on icon at bounding box center [296, 205] width 10 height 10
